Goal: Transaction & Acquisition: Purchase product/service

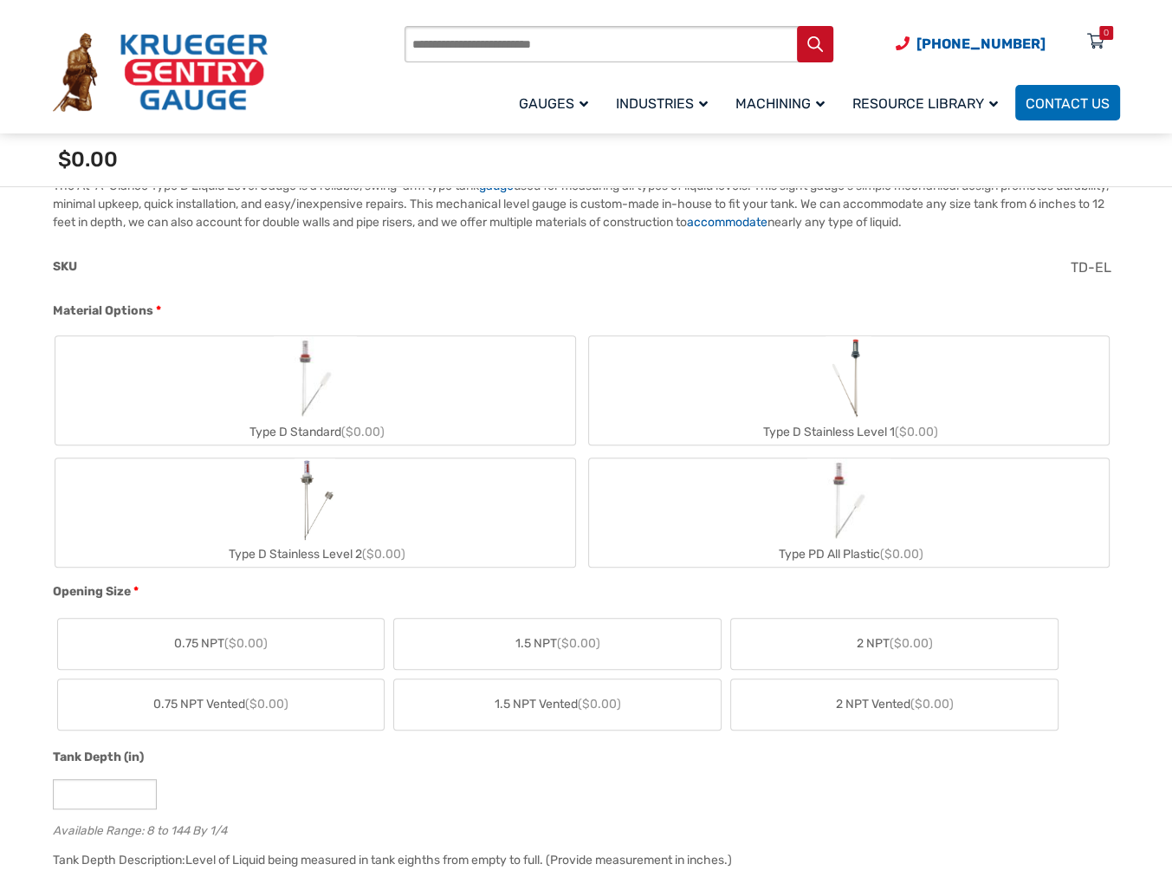
scroll to position [577, 0]
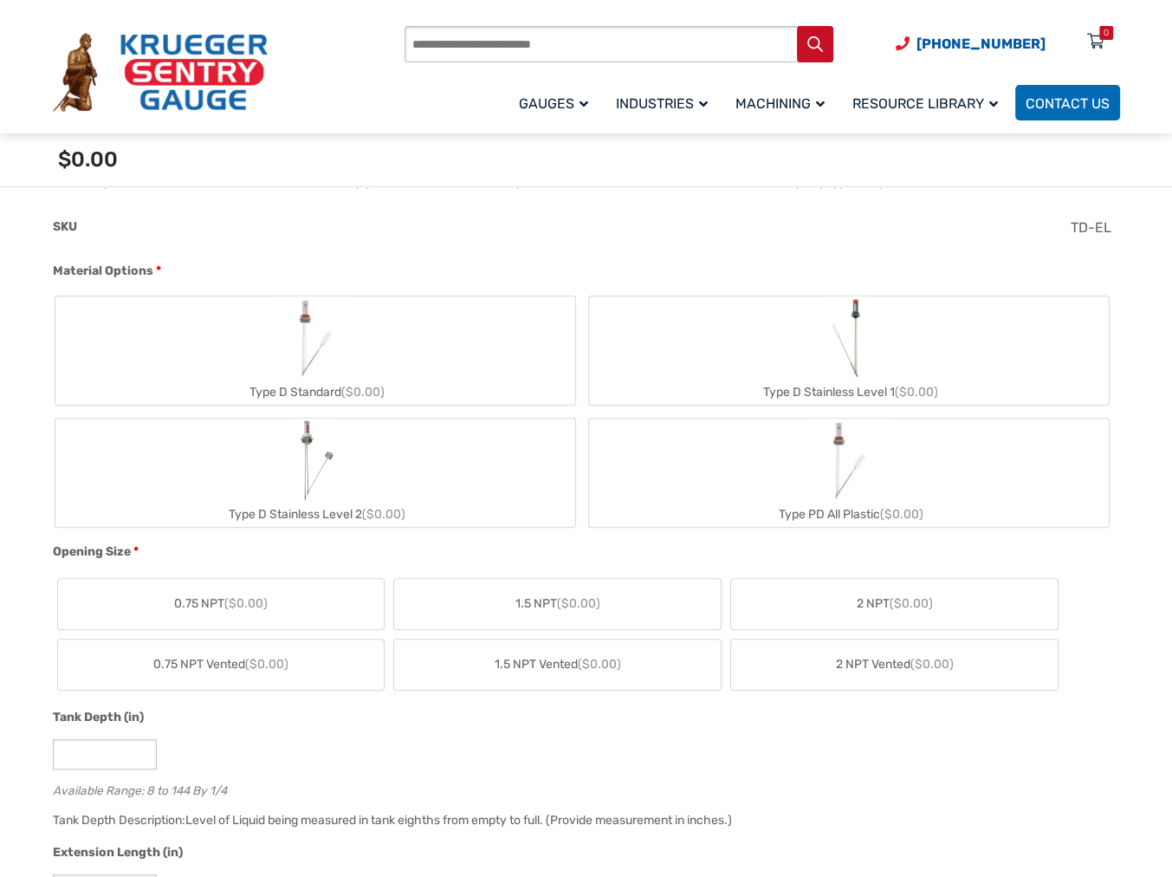
click at [357, 350] on label "Type D Standard ($0.00)" at bounding box center [315, 350] width 520 height 108
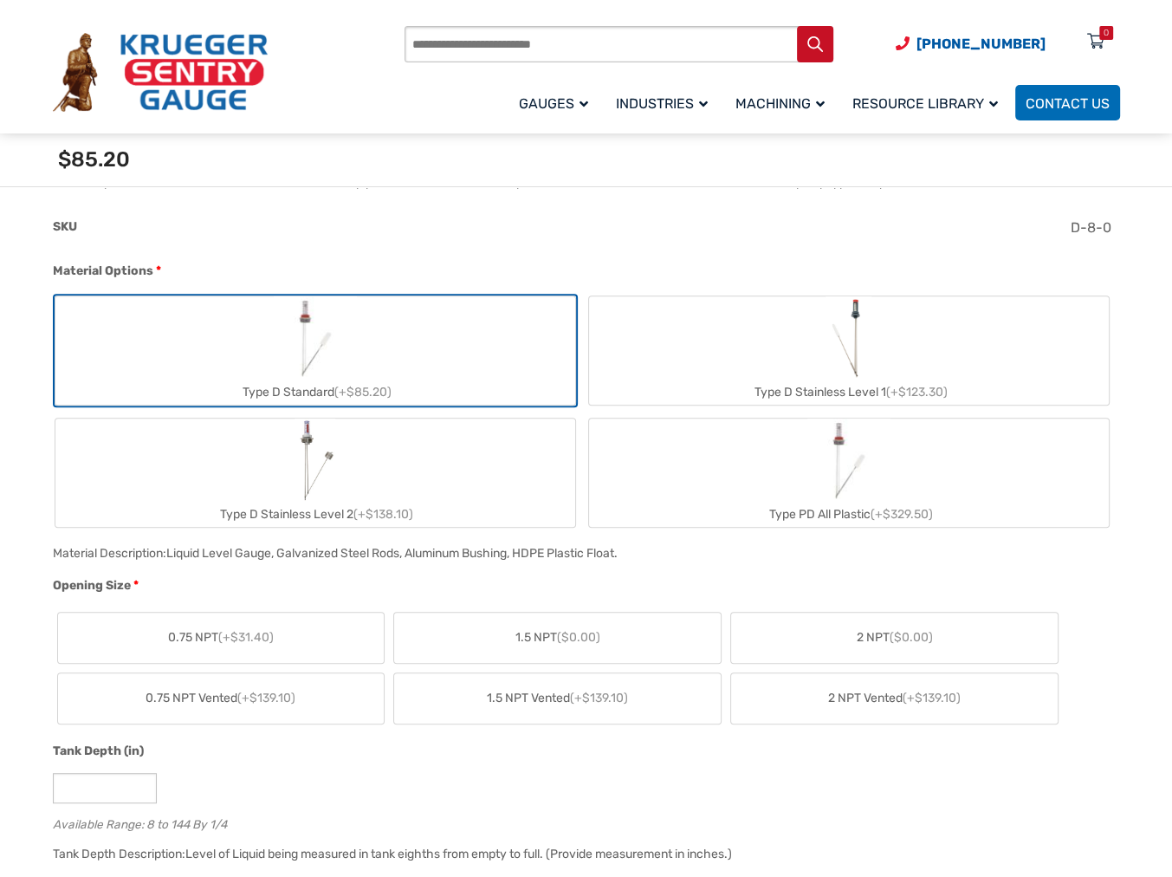
click at [565, 637] on span "($0.00)" at bounding box center [578, 637] width 43 height 15
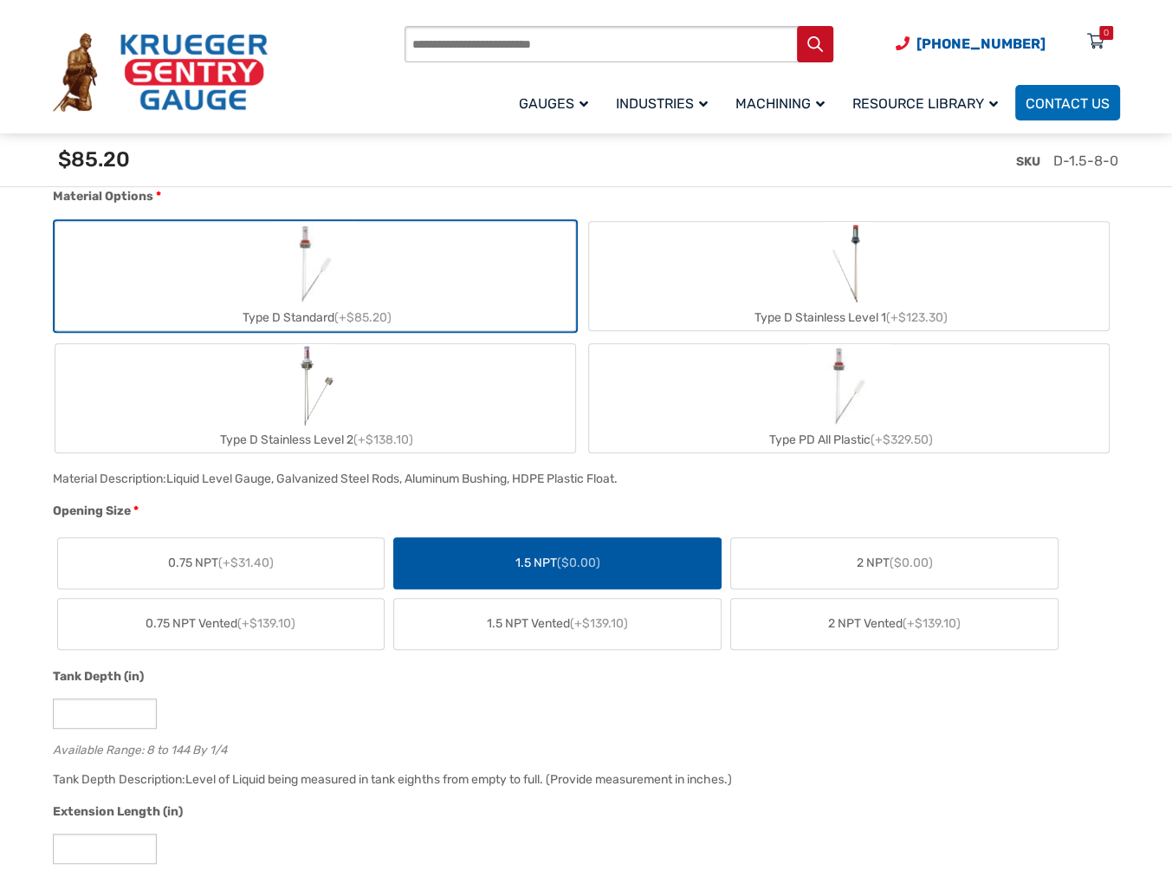
scroll to position [722, 0]
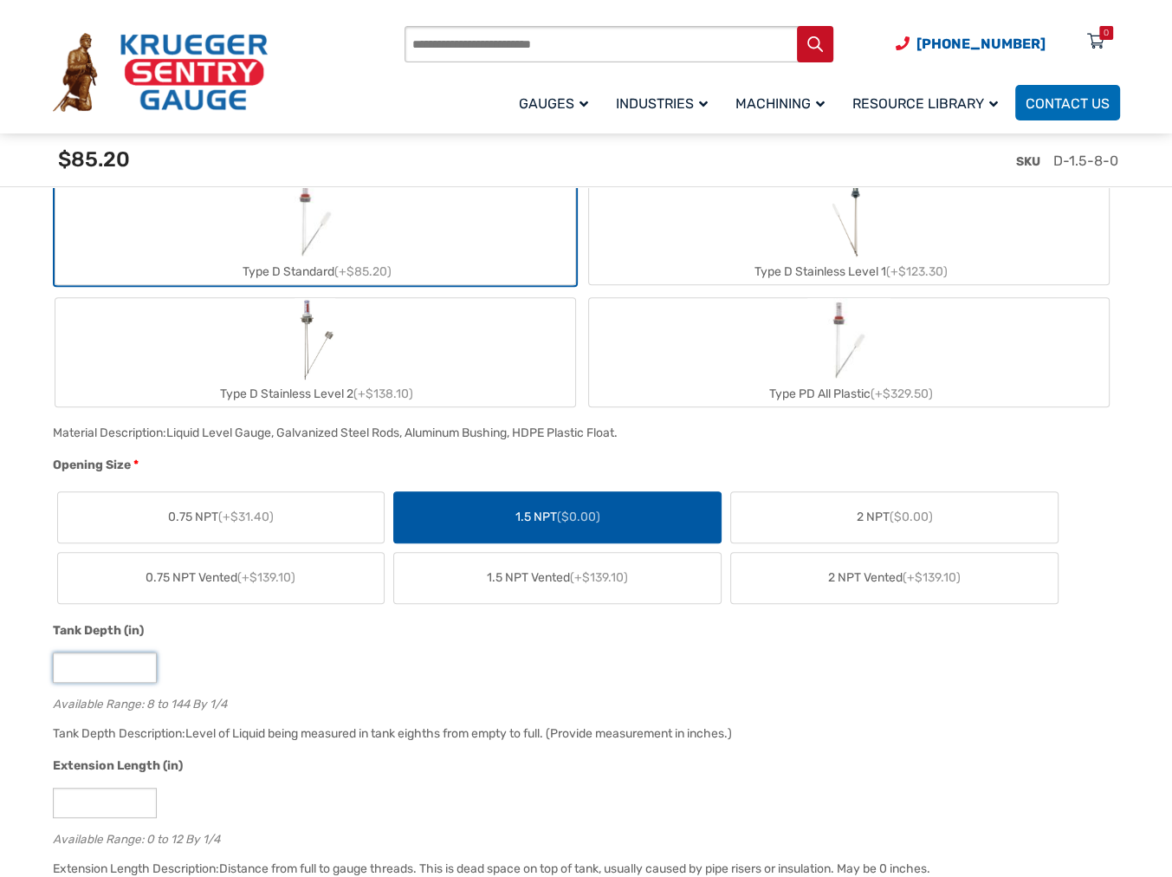
click at [139, 668] on input "*" at bounding box center [105, 667] width 104 height 30
type input "**"
click at [308, 635] on div "Tank Depth (in)" at bounding box center [582, 632] width 1059 height 23
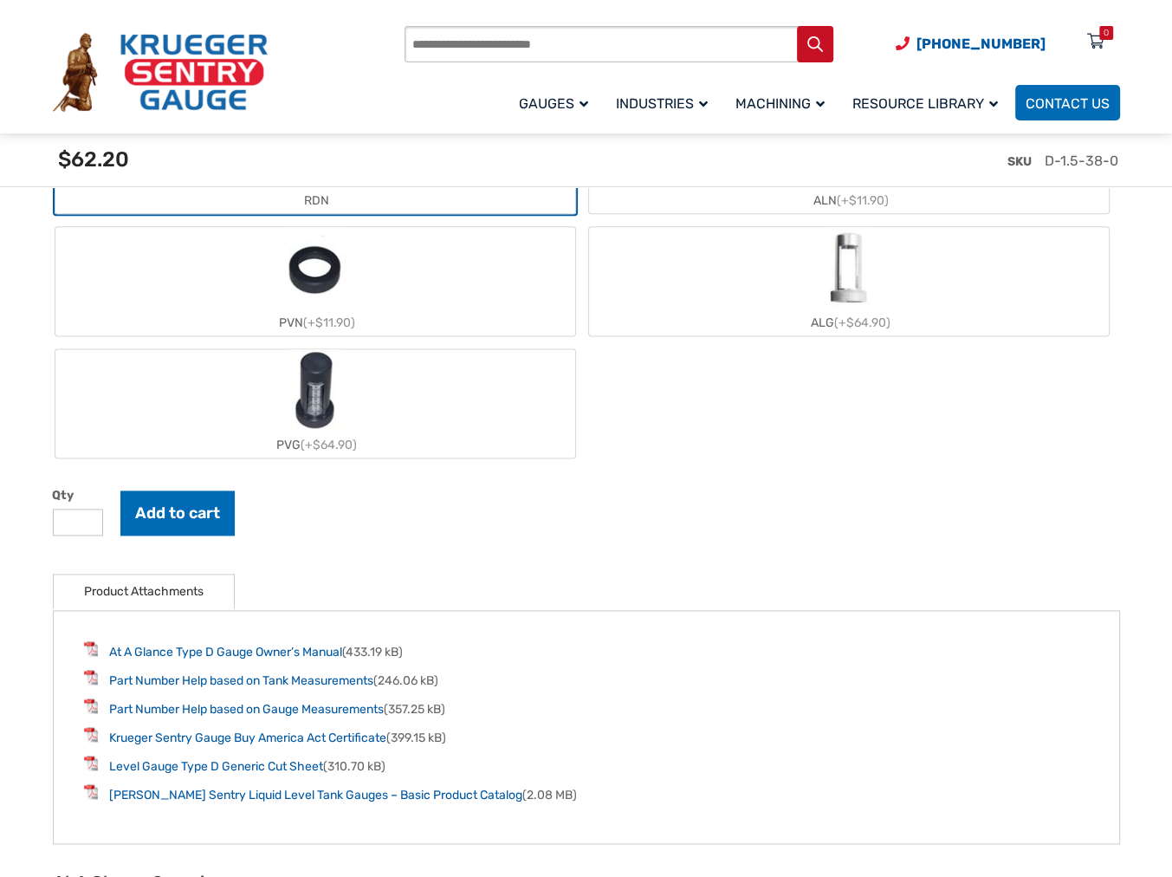
scroll to position [1963, 0]
click at [181, 508] on button "Add to cart" at bounding box center [177, 511] width 114 height 45
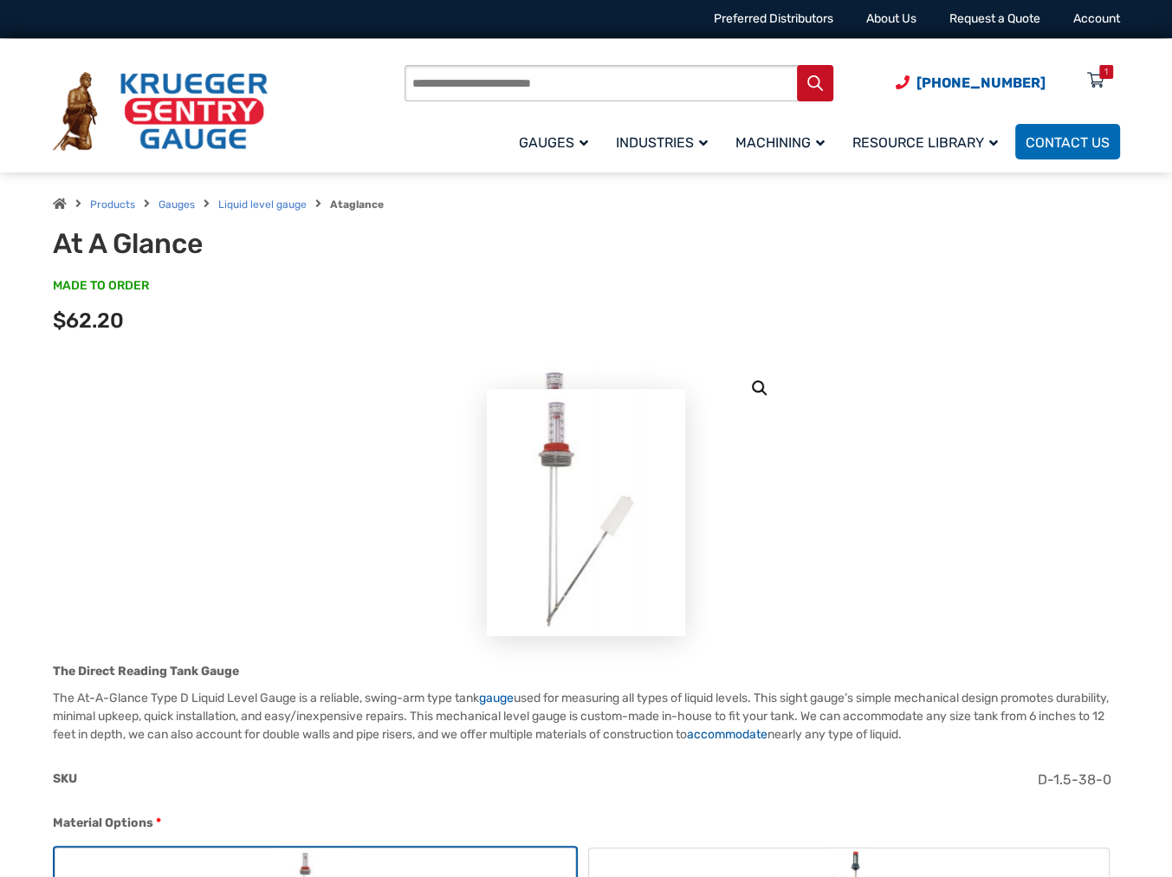
scroll to position [0, 0]
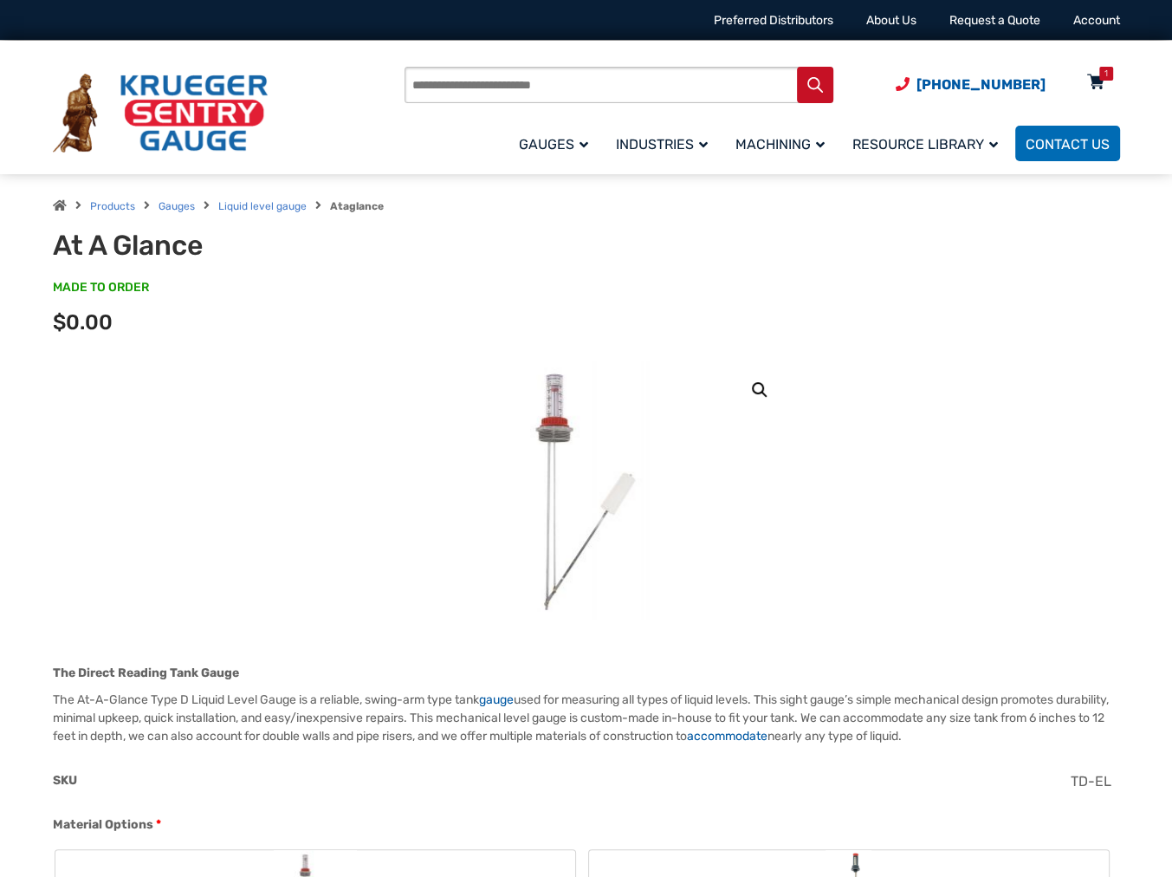
click at [1099, 81] on icon at bounding box center [1095, 83] width 17 height 28
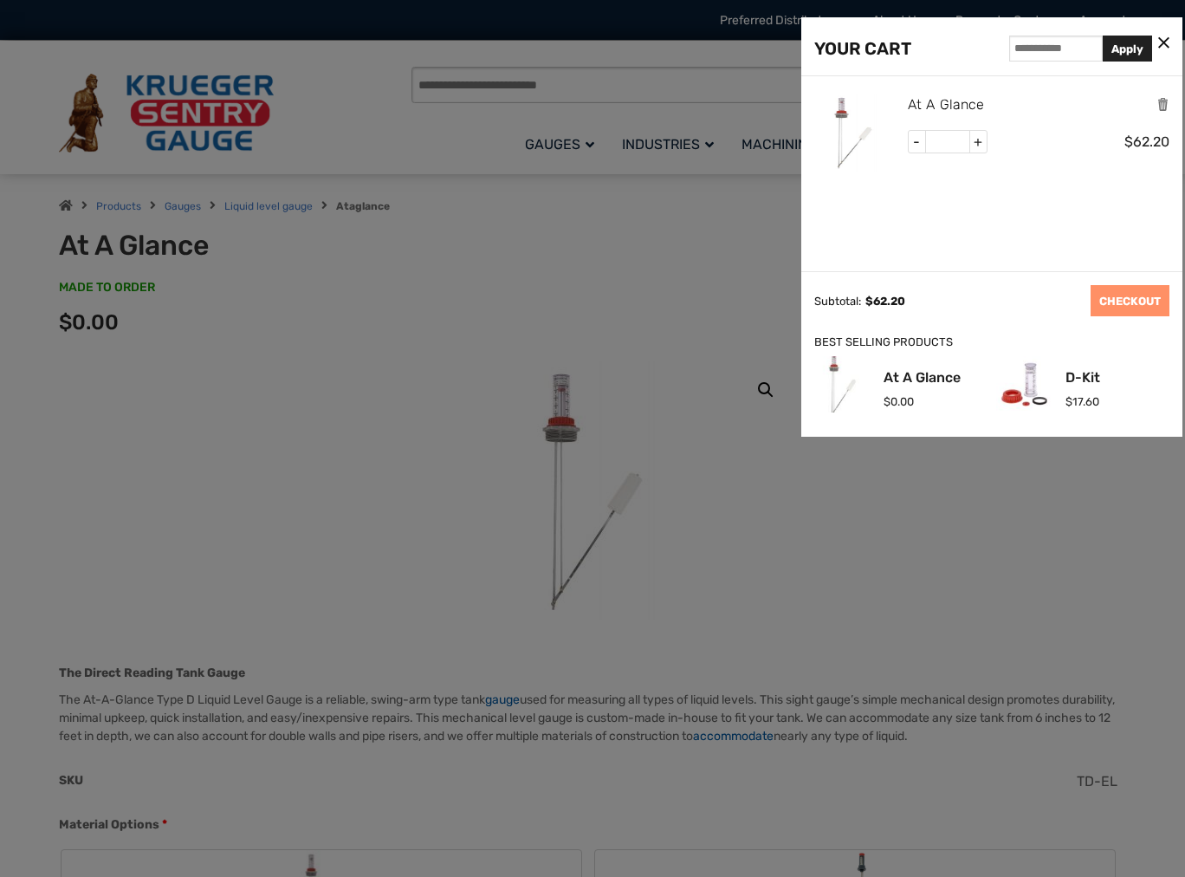
click at [925, 100] on link "At A Glance" at bounding box center [946, 105] width 76 height 23
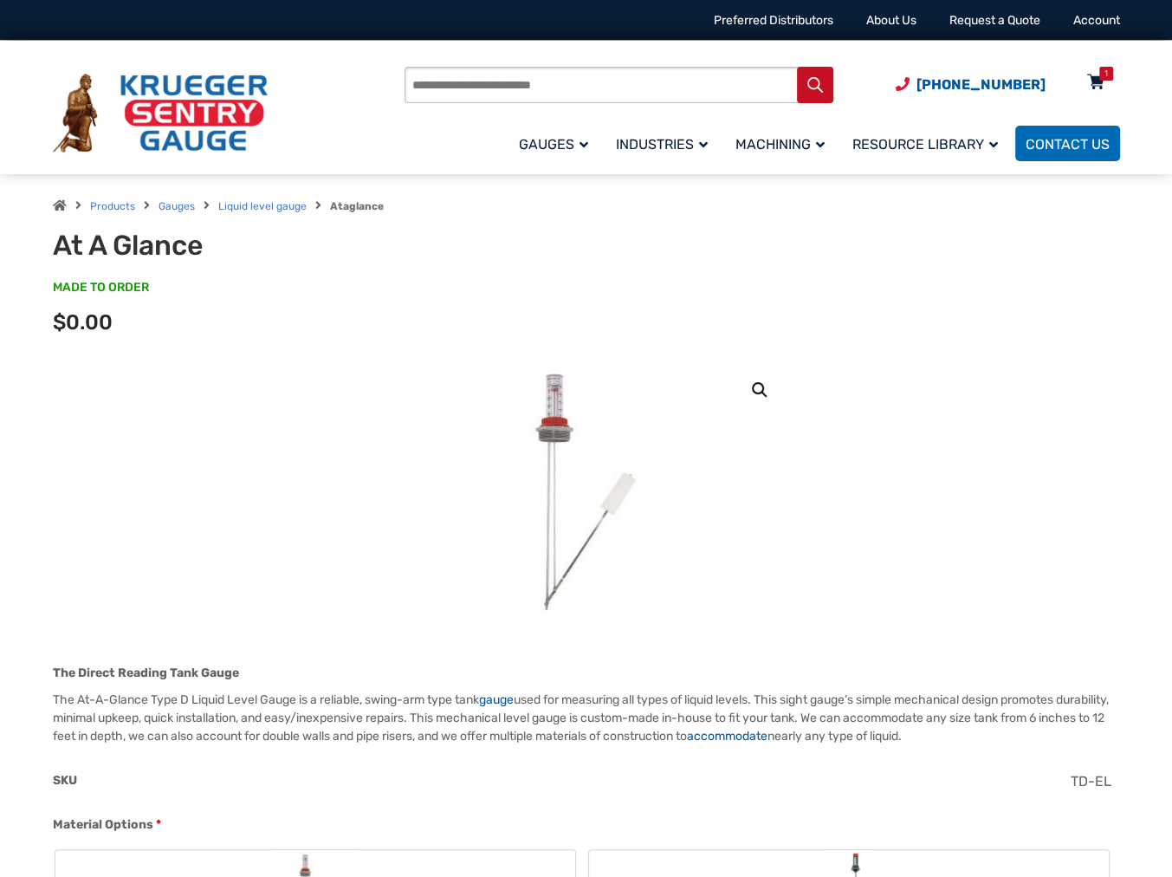
click at [1098, 82] on icon at bounding box center [1095, 83] width 17 height 28
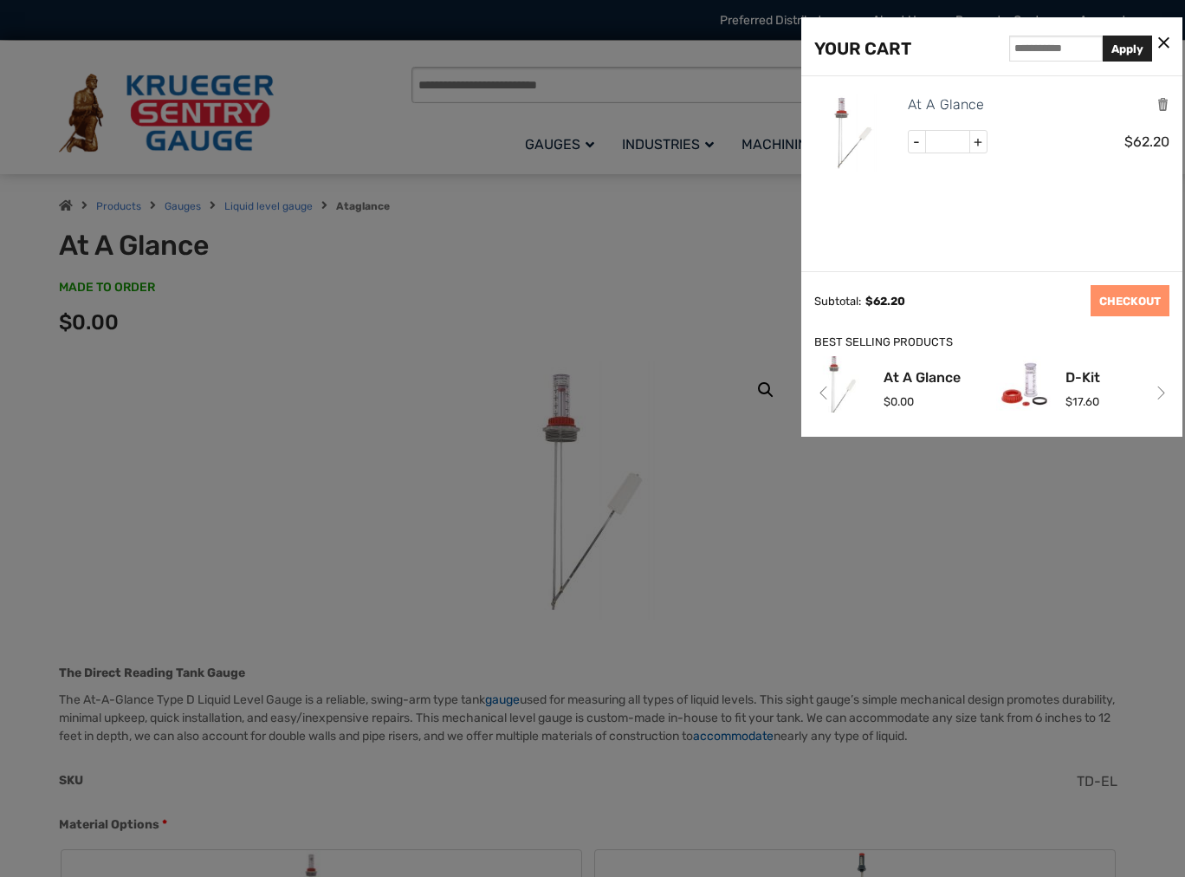
click at [1074, 375] on link "D-Kit" at bounding box center [1083, 378] width 35 height 14
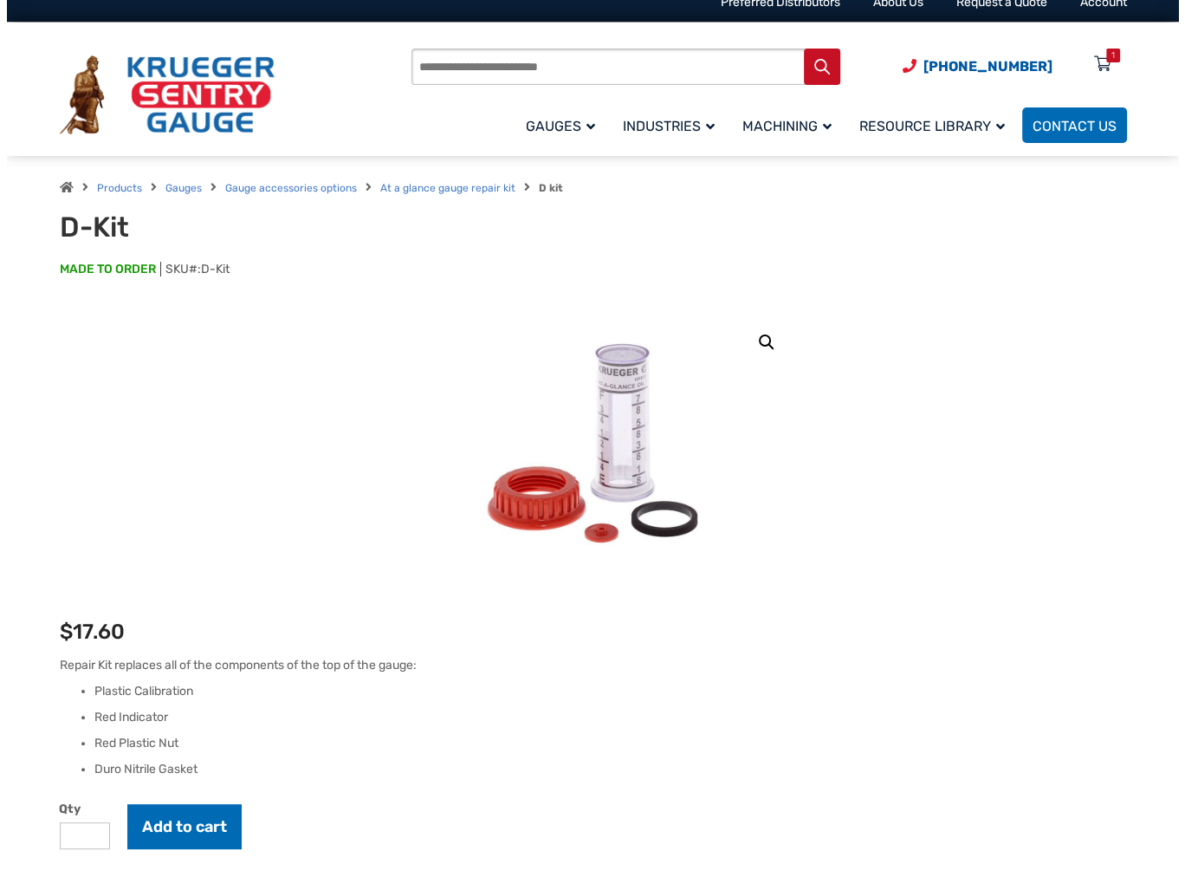
scroll to position [29, 0]
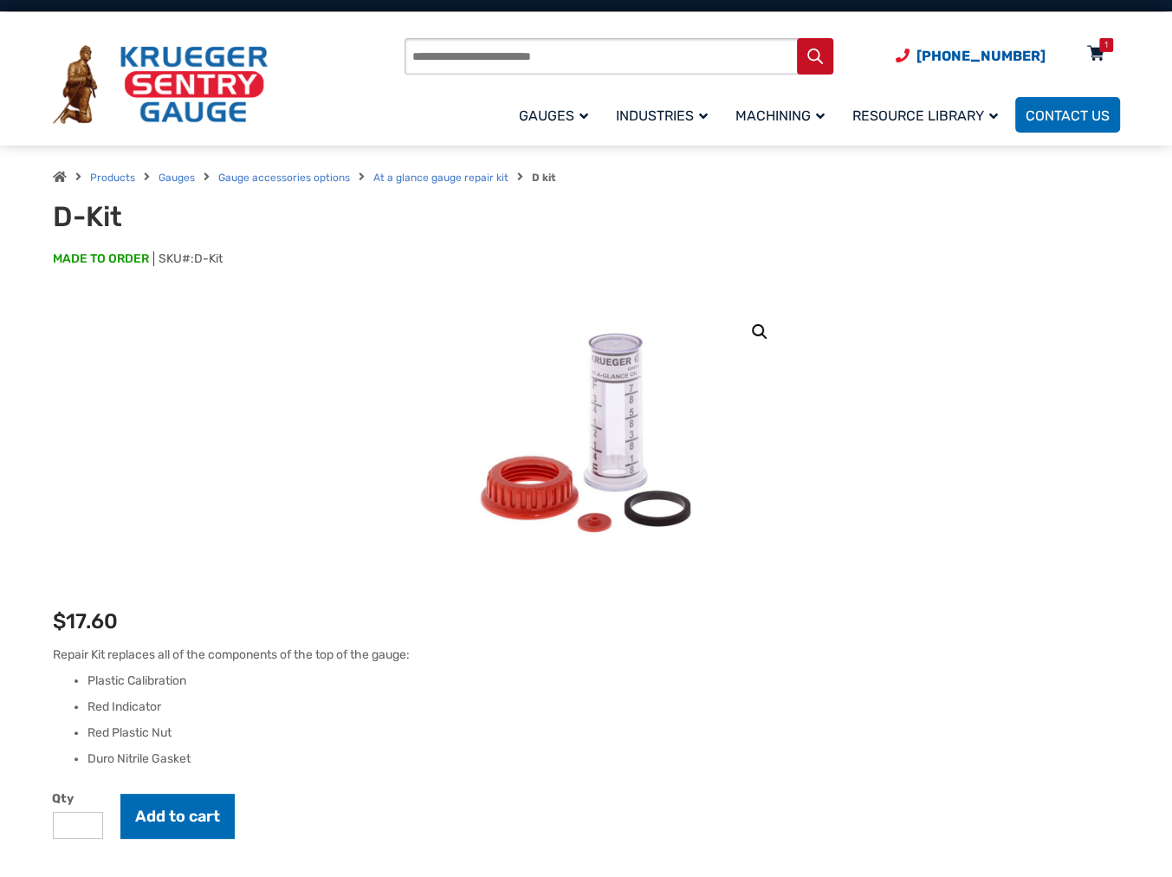
click at [1096, 54] on icon at bounding box center [1095, 55] width 17 height 28
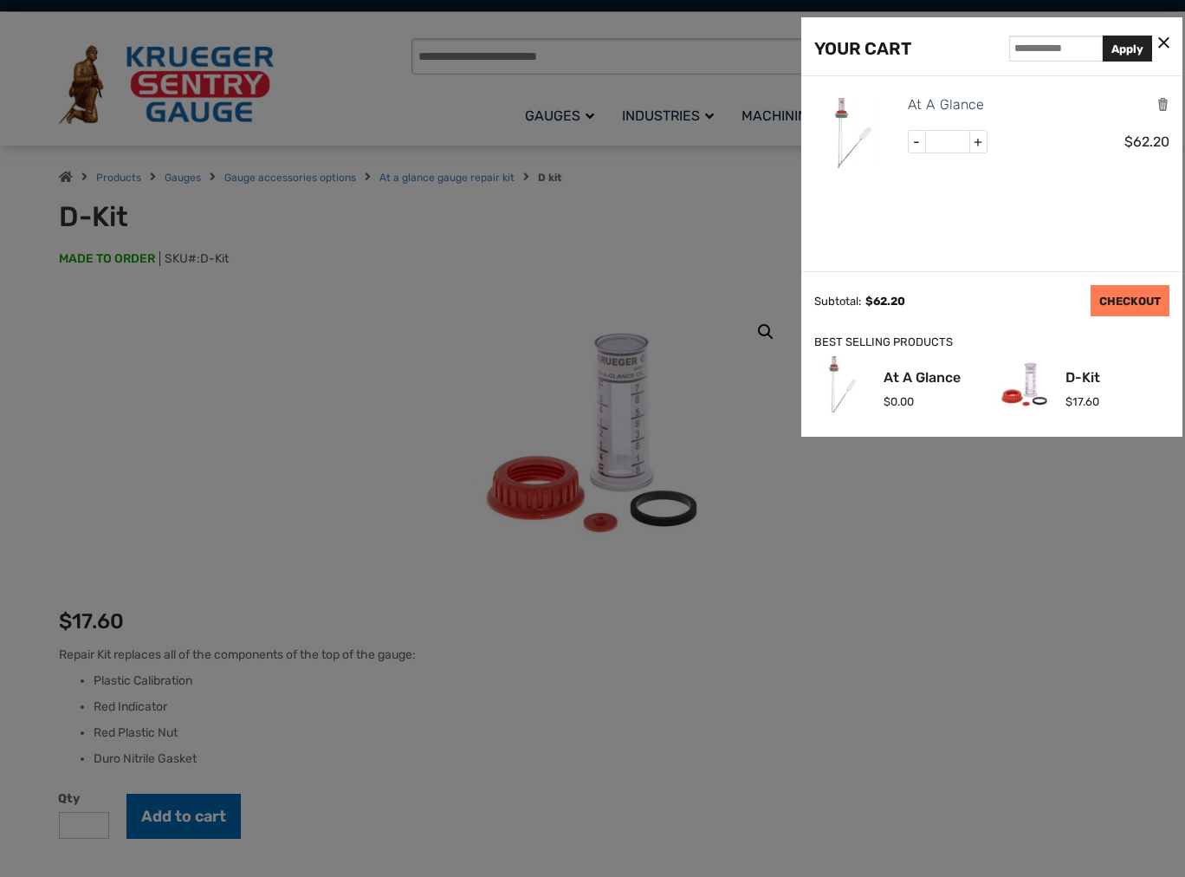
click at [1125, 304] on link "CHECKOUT" at bounding box center [1130, 300] width 79 height 31
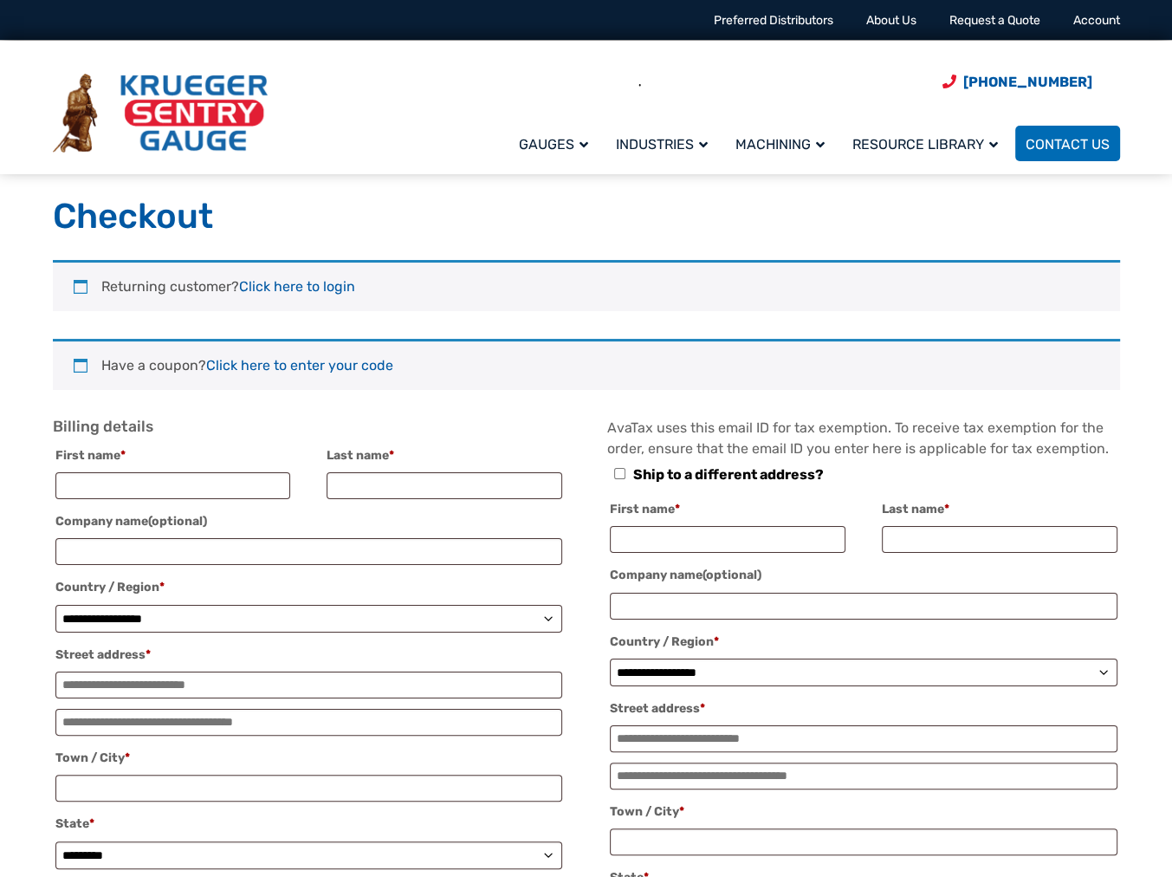
click at [730, 641] on div "**********" at bounding box center [586, 762] width 1067 height 689
select select "**"
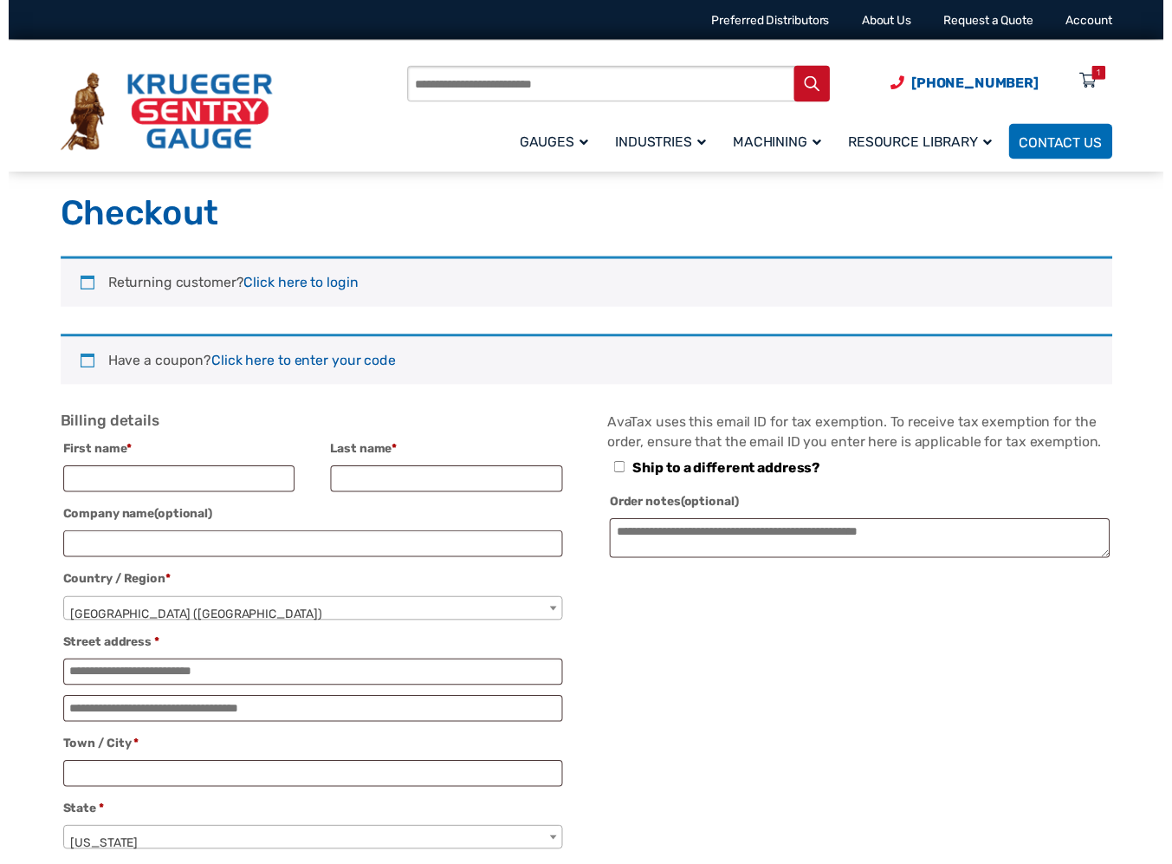
scroll to position [29, 0]
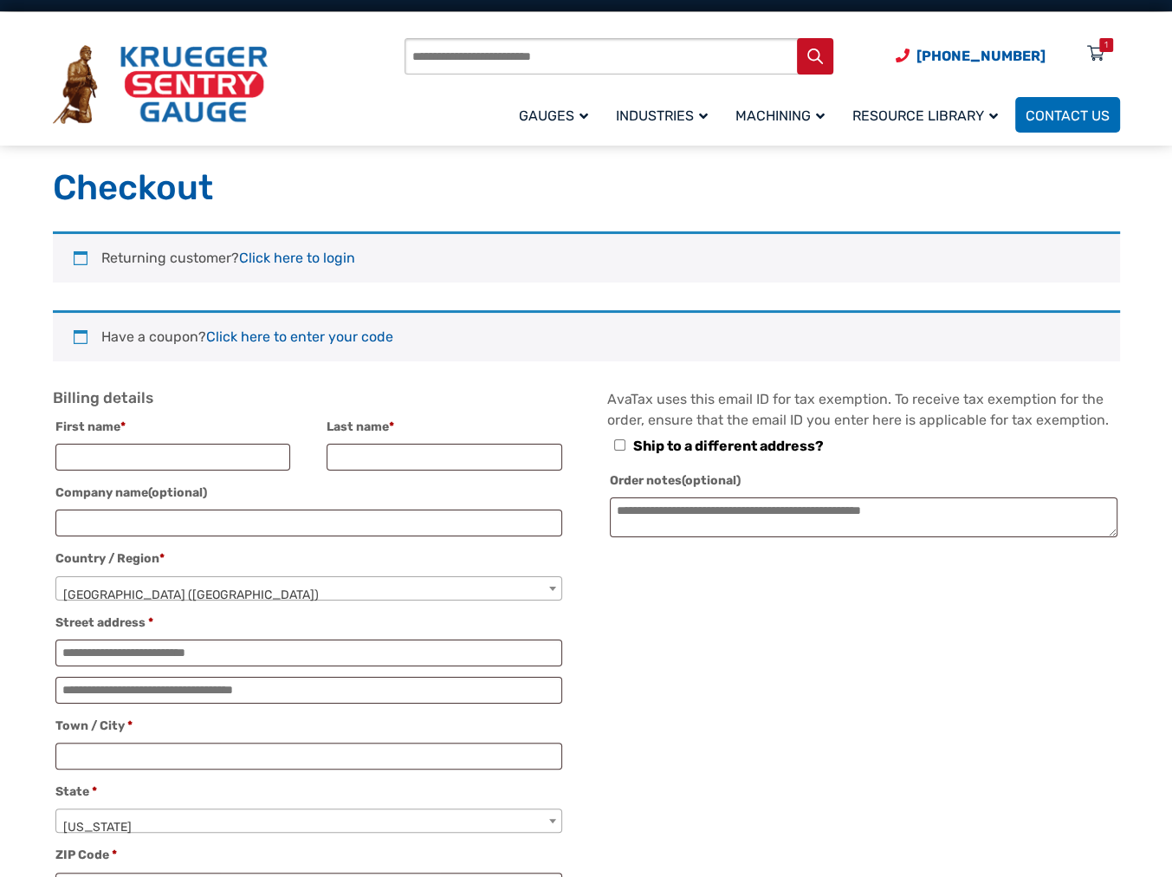
click at [263, 587] on span "United States (US)" at bounding box center [308, 595] width 505 height 36
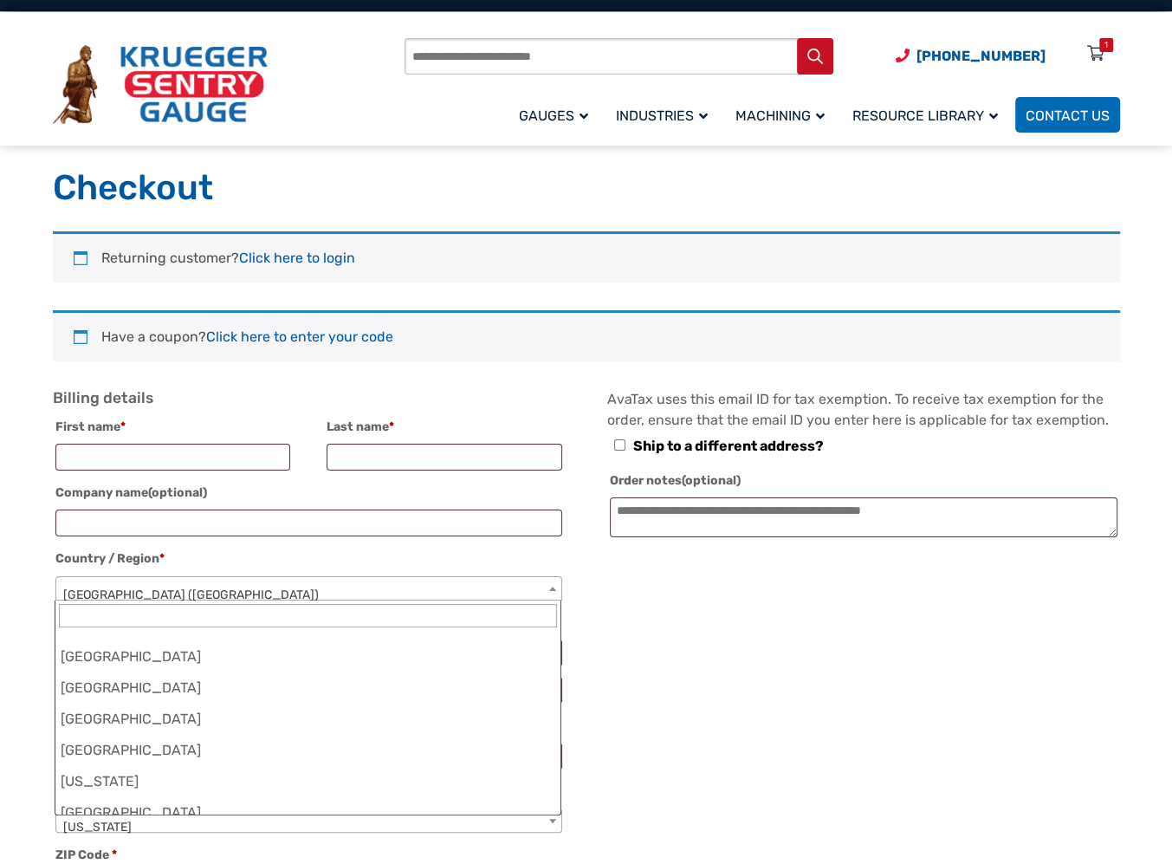
scroll to position [7237, 0]
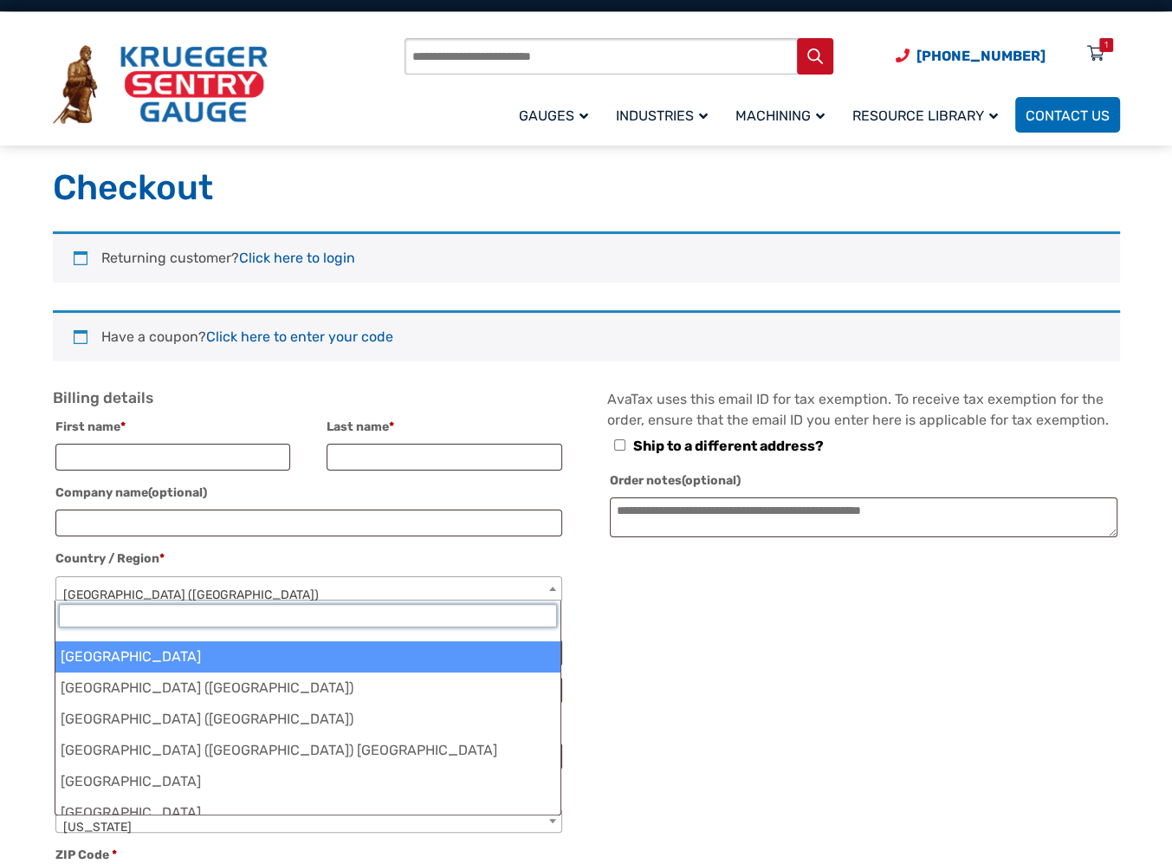
click at [250, 612] on input "text" at bounding box center [308, 615] width 498 height 23
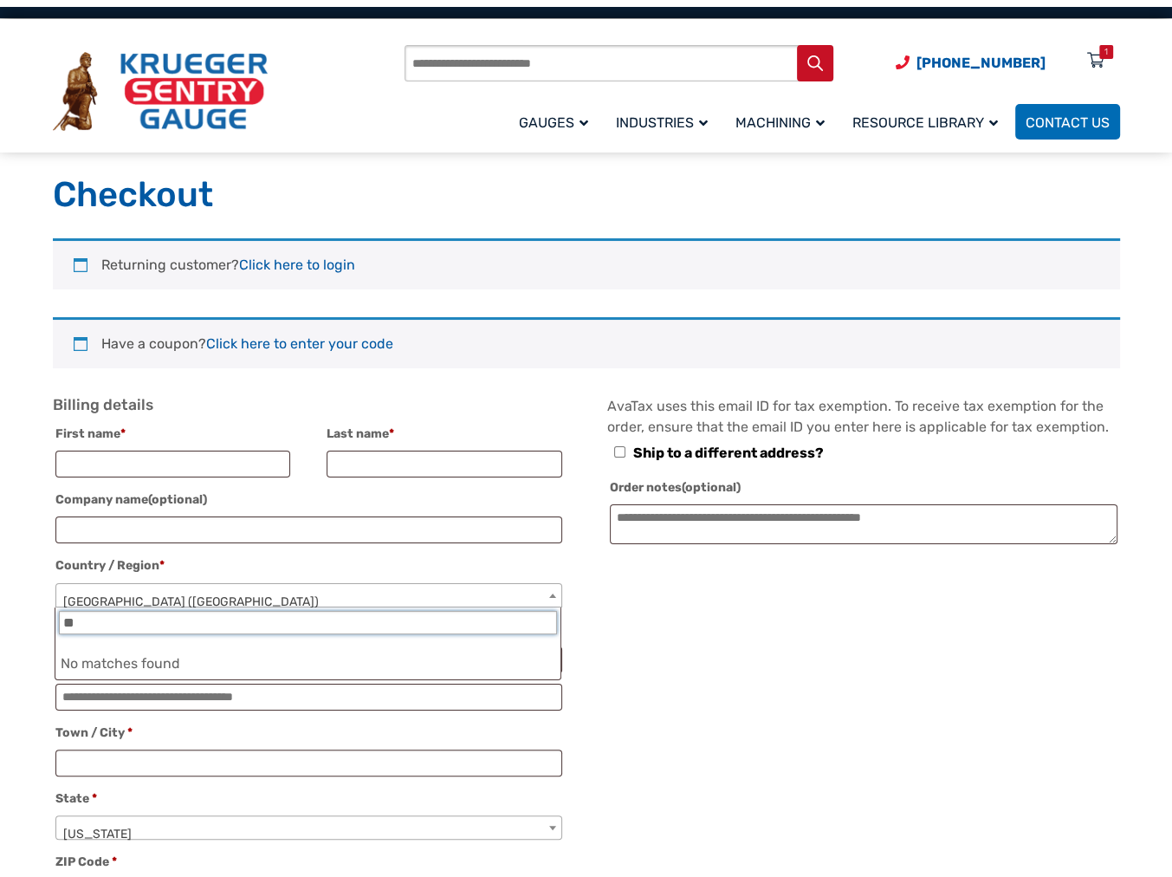
scroll to position [0, 0]
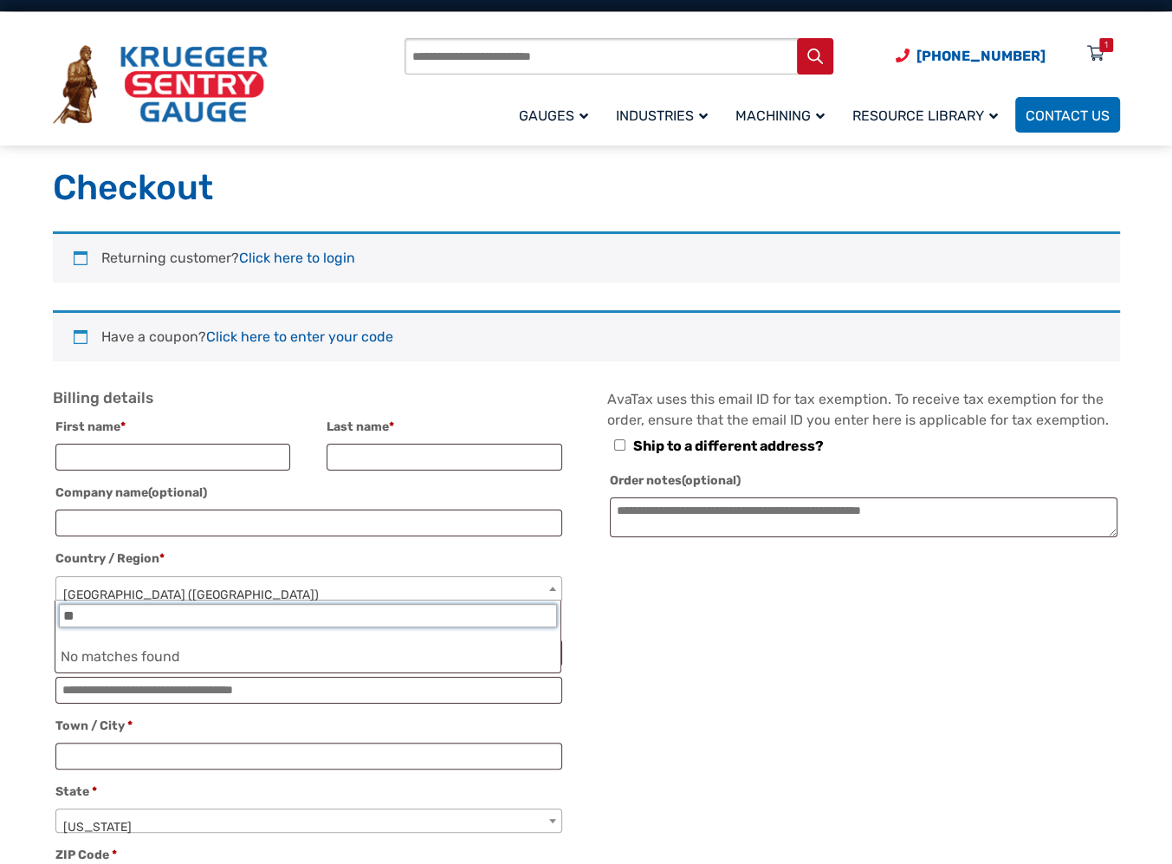
type input "*"
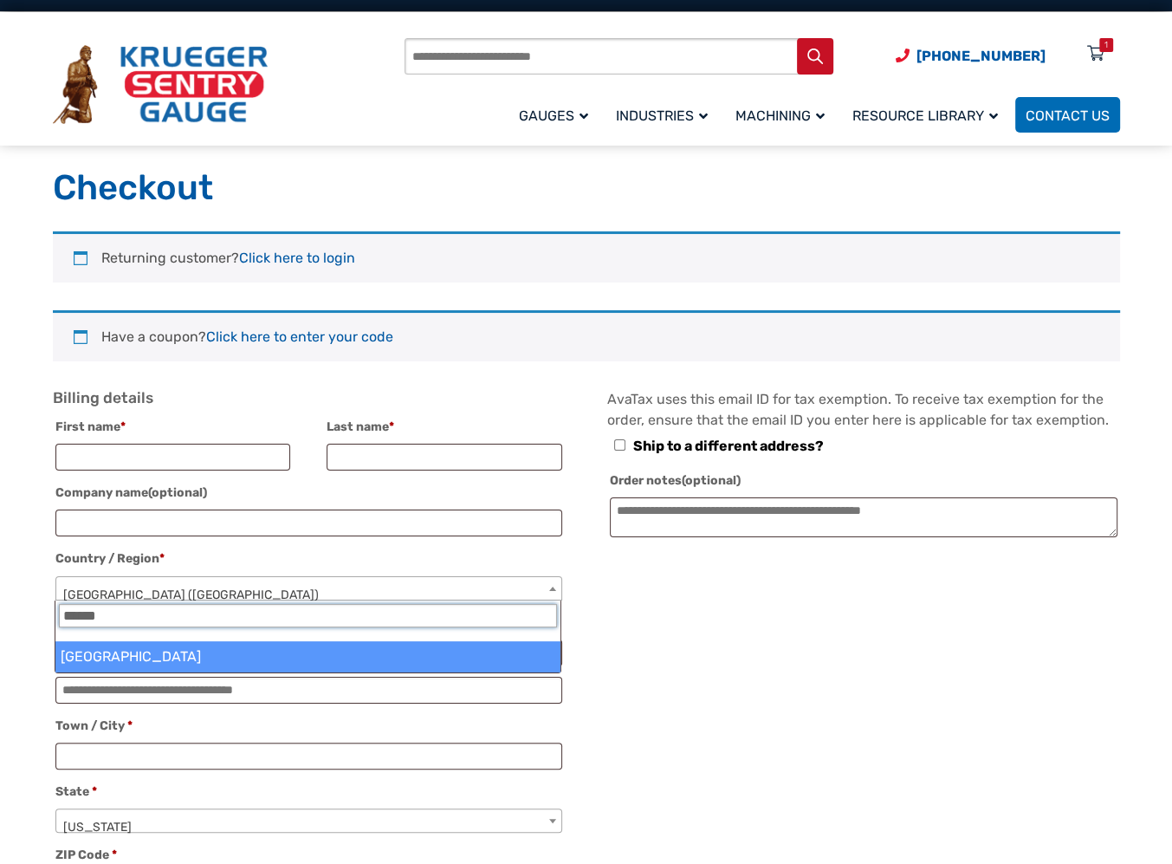
type input "******"
select select "**"
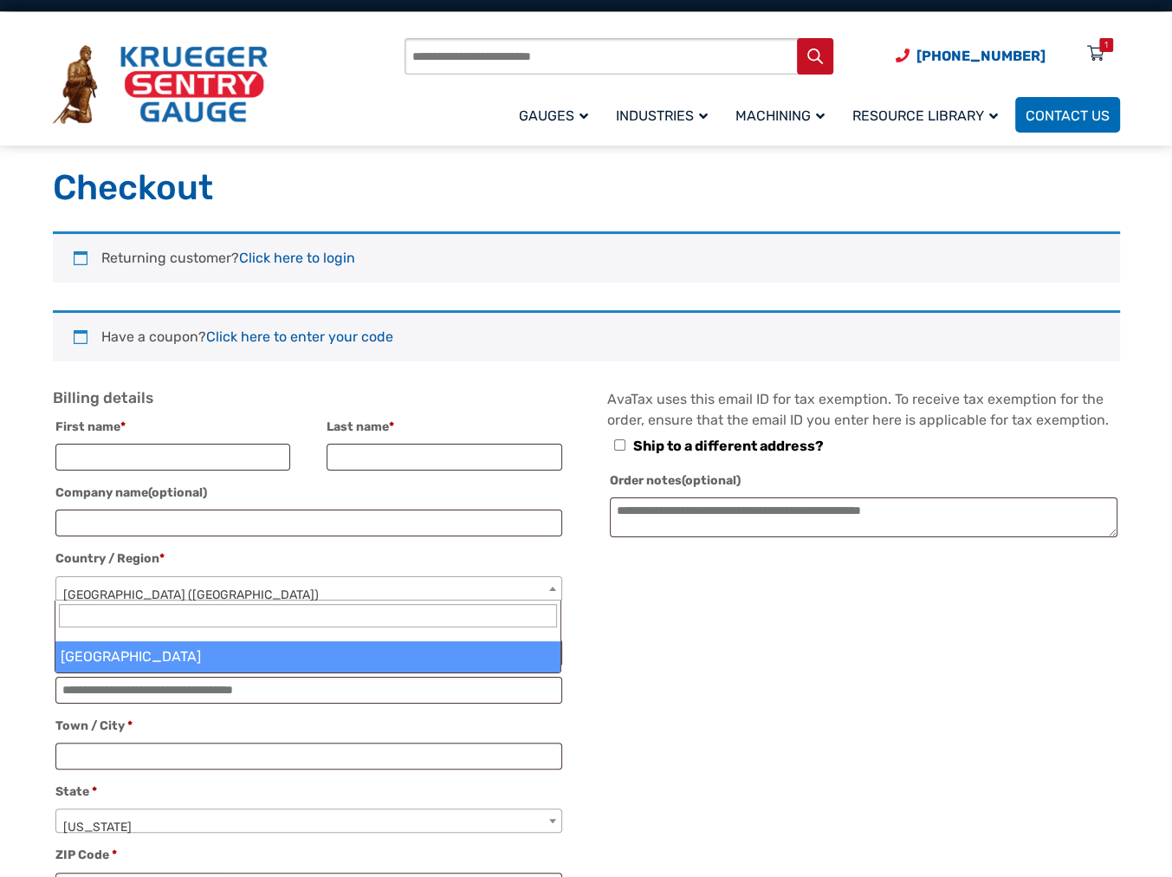
select select "Checkout"
select select "**"
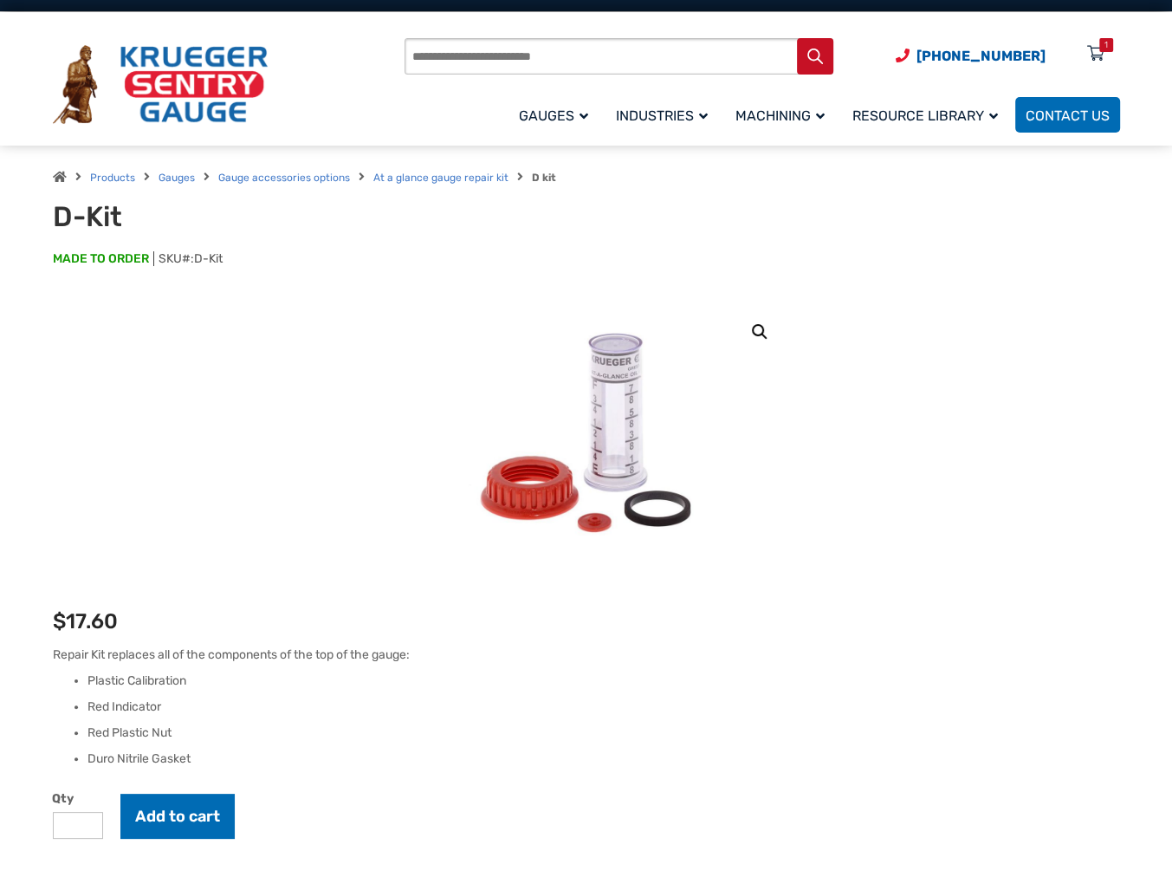
click at [1091, 53] on icon at bounding box center [1095, 55] width 17 height 28
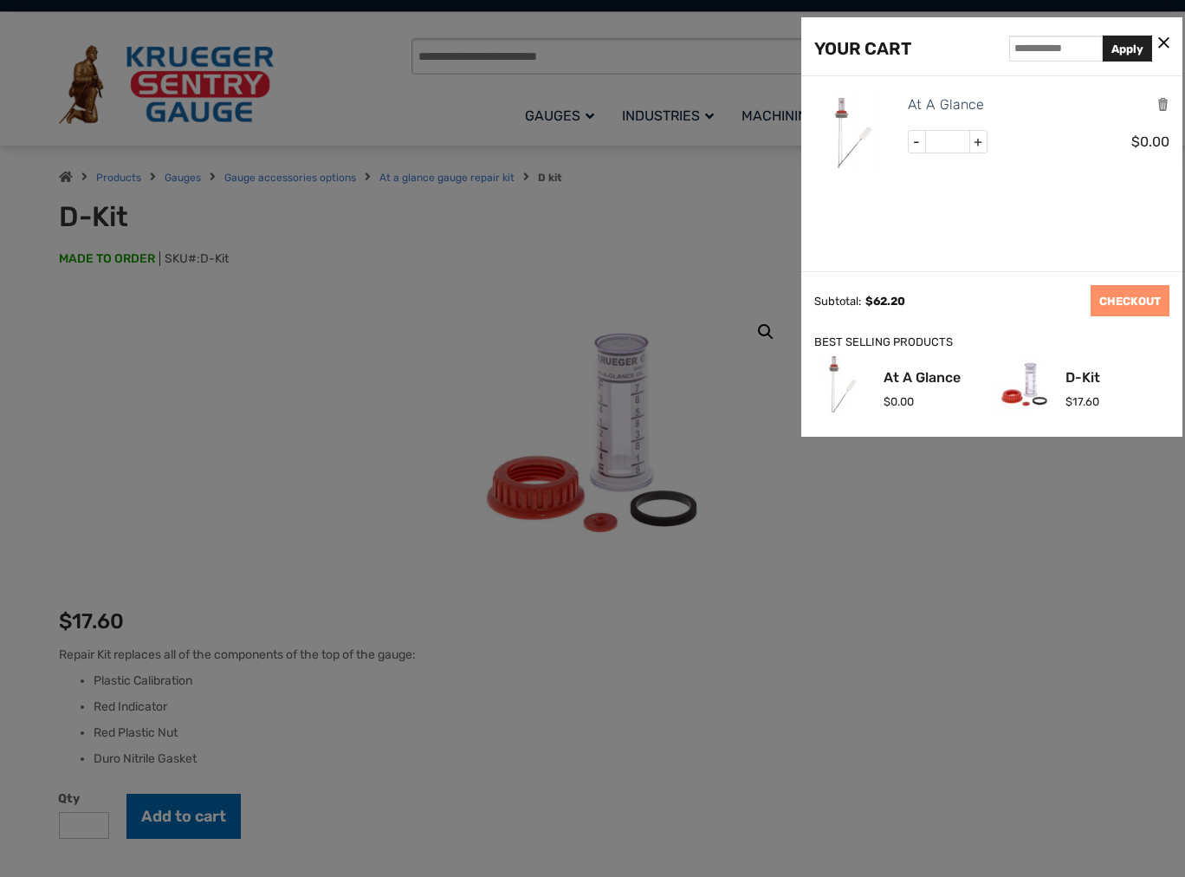
click at [847, 114] on img at bounding box center [853, 133] width 78 height 78
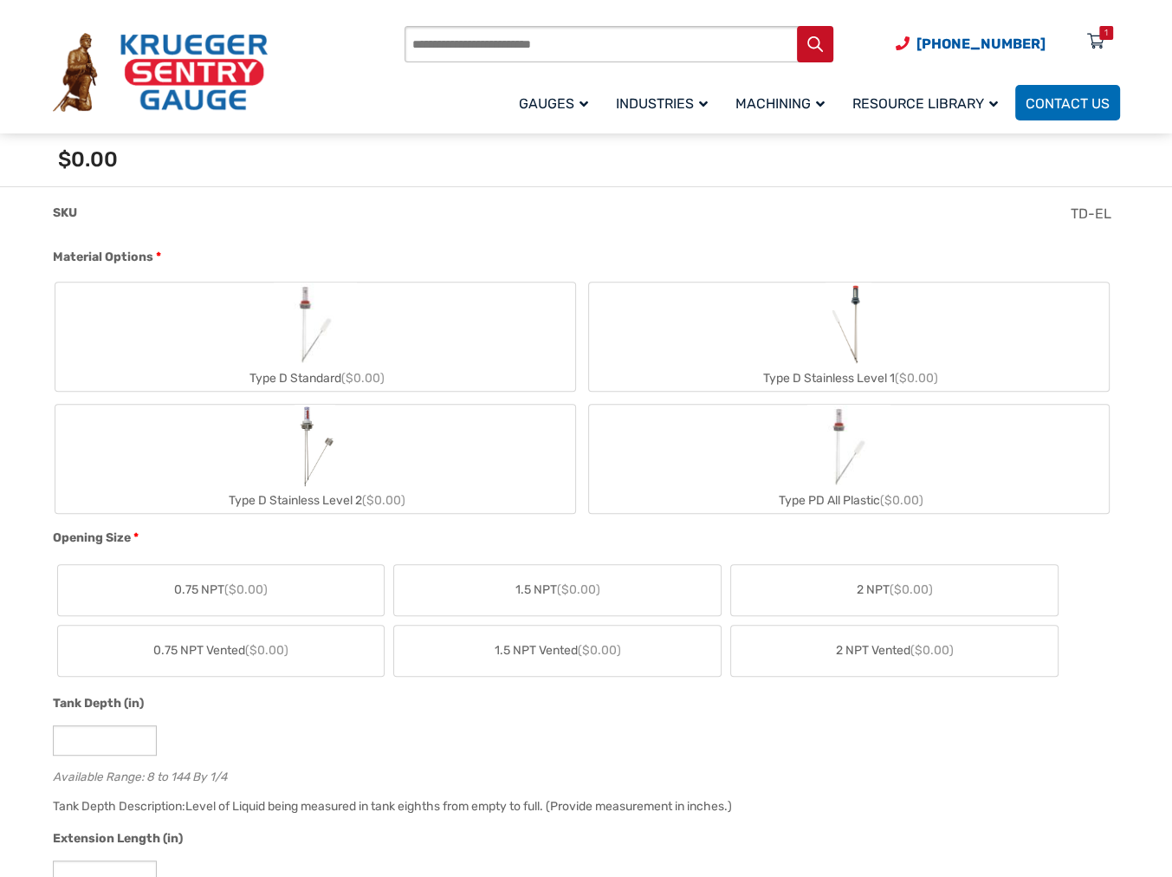
scroll to position [664, 0]
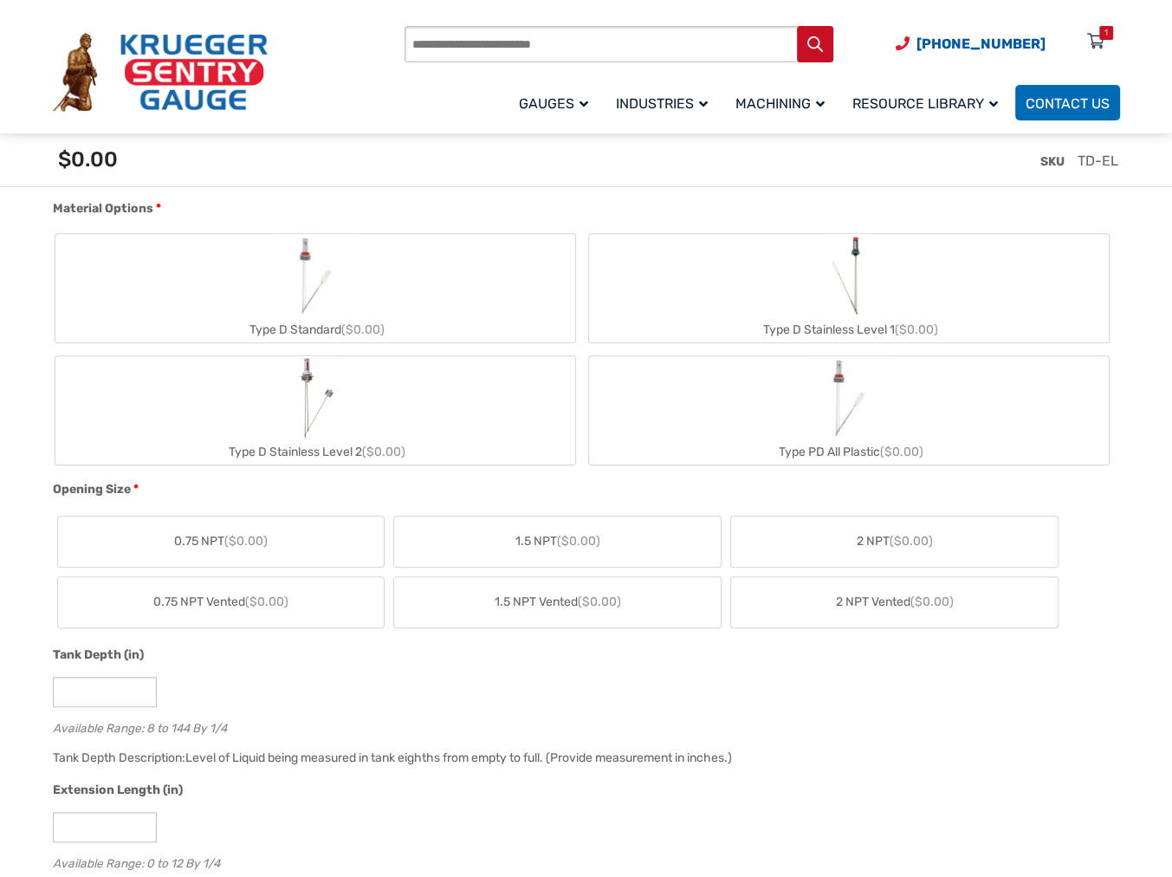
click at [357, 283] on label "Type D Standard ($0.00)" at bounding box center [315, 288] width 520 height 108
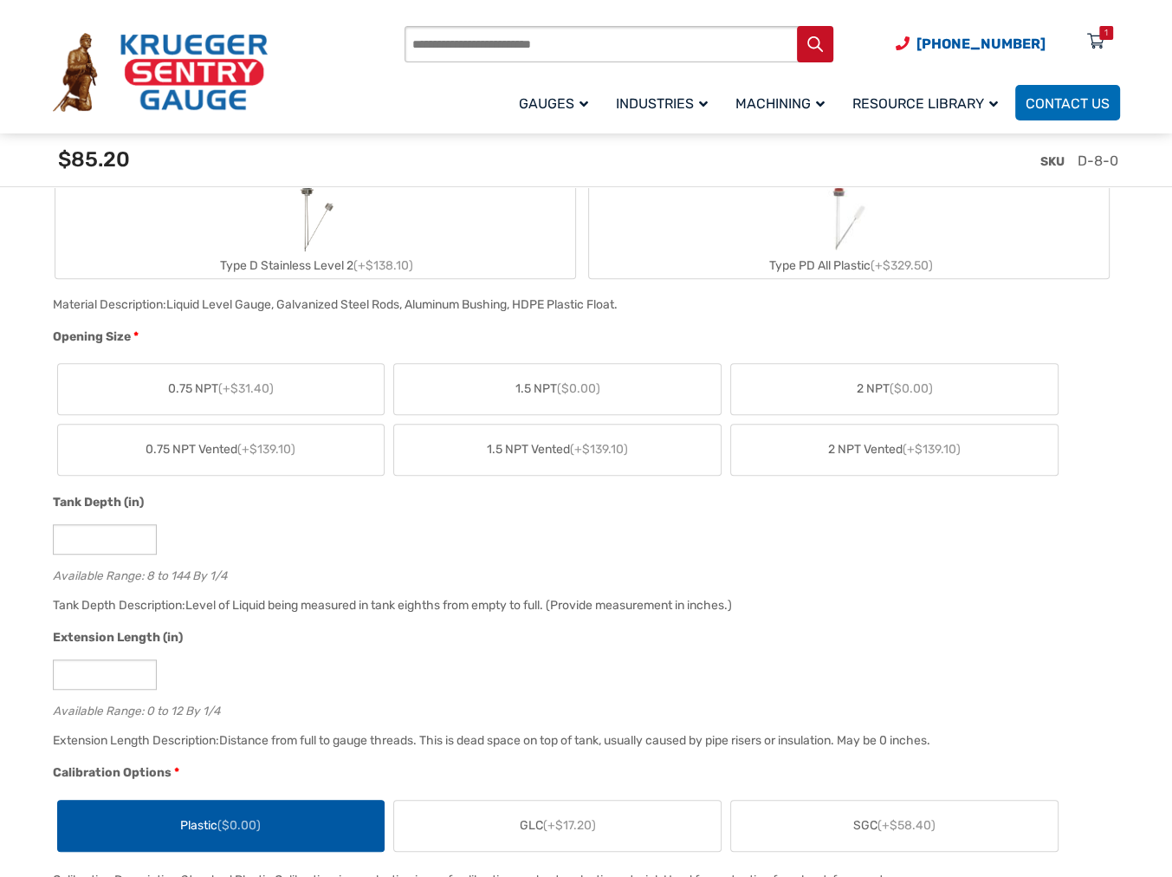
scroll to position [895, 0]
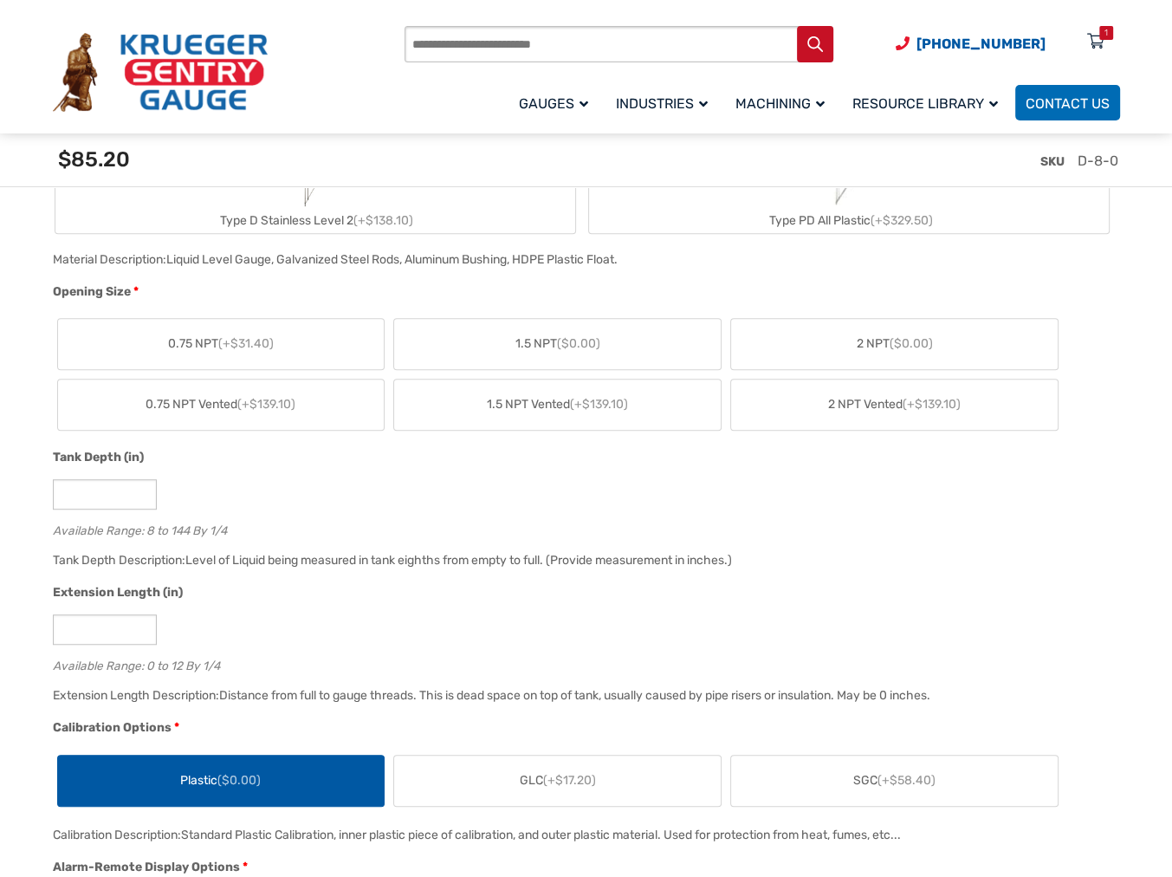
click at [520, 335] on span "1.5 NPT ($0.00)" at bounding box center [558, 343] width 85 height 18
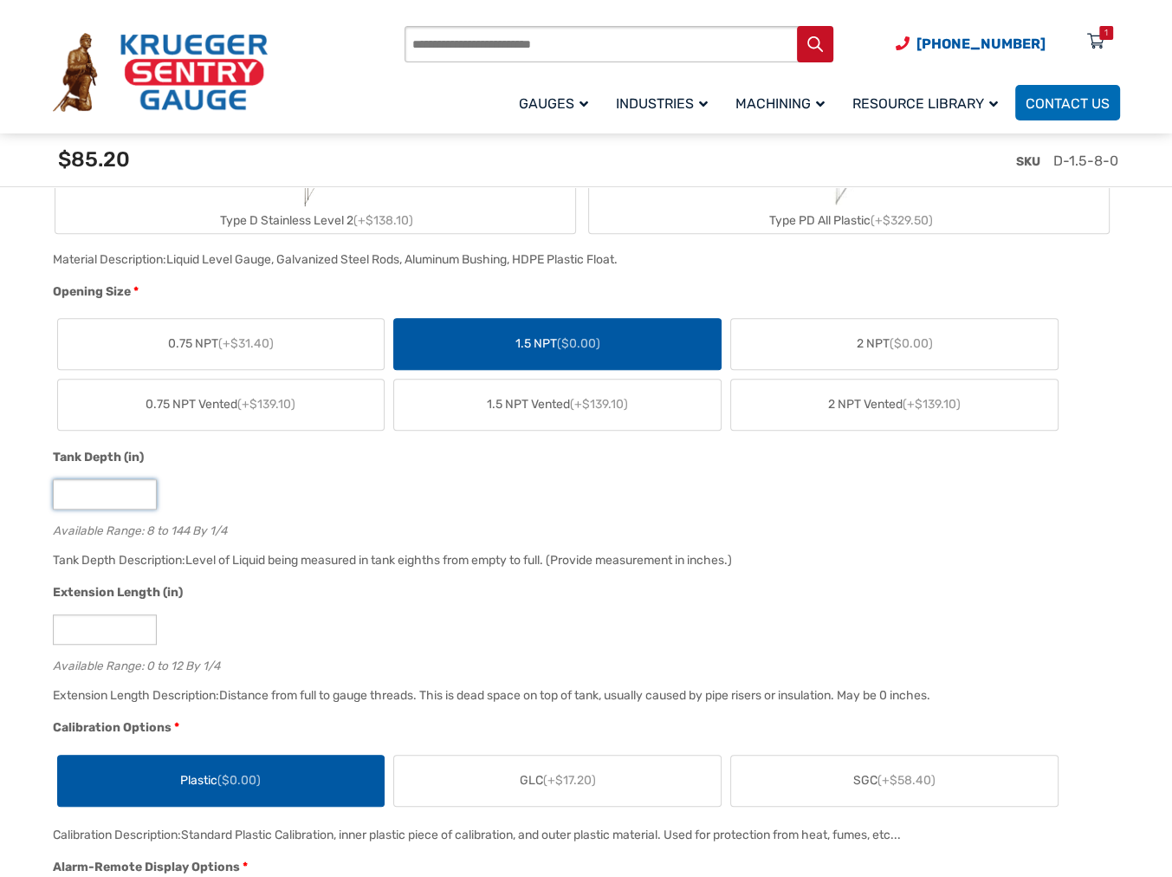
click at [131, 498] on input "*" at bounding box center [105, 494] width 104 height 30
type input "**"
